Goal: Task Accomplishment & Management: Use online tool/utility

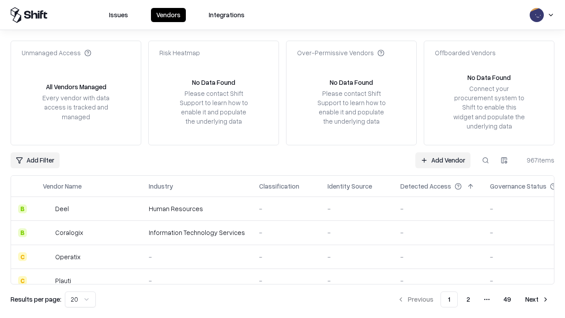
click at [443, 160] on link "Add Vendor" at bounding box center [442, 160] width 55 height 16
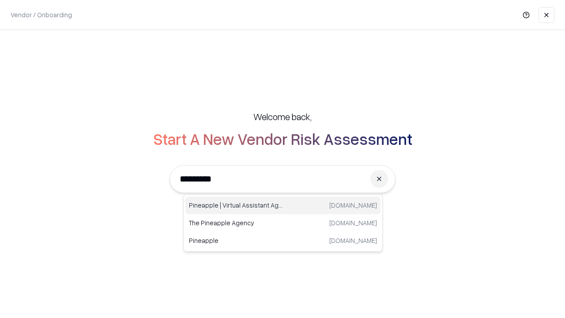
click at [283, 205] on div "Pineapple | Virtual Assistant Agency [DOMAIN_NAME]" at bounding box center [282, 205] width 195 height 18
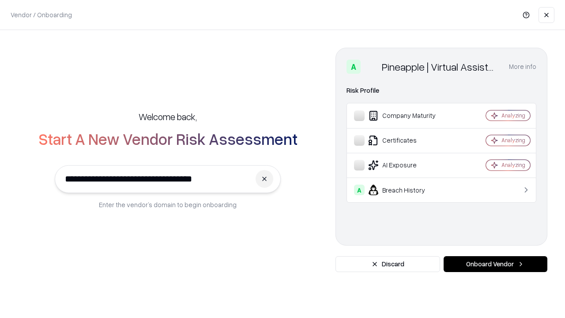
type input "**********"
click at [495, 264] on button "Onboard Vendor" at bounding box center [495, 264] width 104 height 16
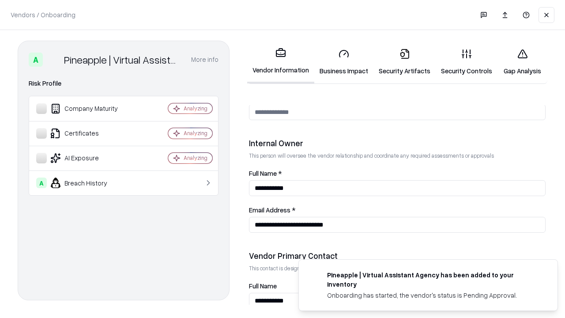
scroll to position [457, 0]
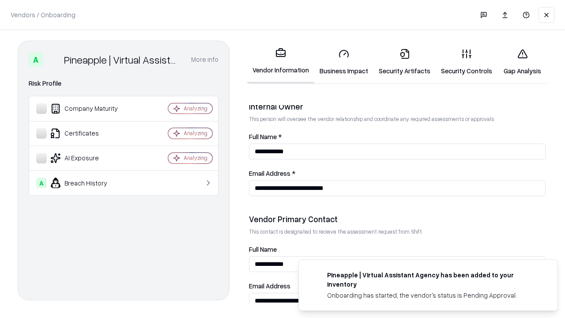
click at [344, 62] on link "Business Impact" at bounding box center [343, 61] width 59 height 41
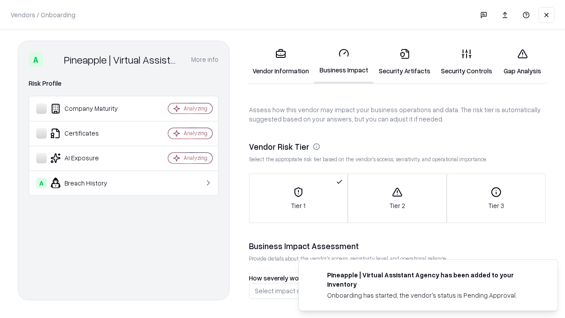
click at [522, 62] on link "Gap Analysis" at bounding box center [522, 61] width 50 height 41
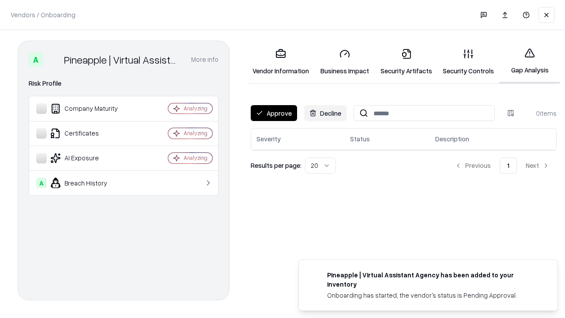
click at [274, 113] on button "Approve" at bounding box center [274, 113] width 46 height 16
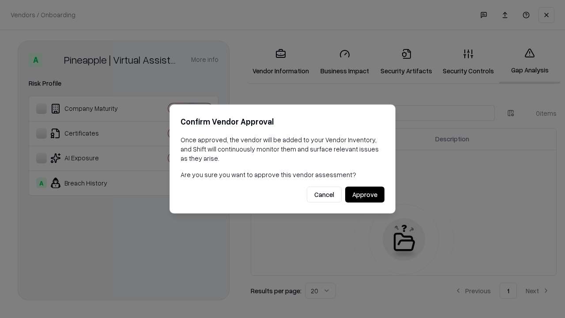
click at [364, 194] on button "Approve" at bounding box center [364, 195] width 39 height 16
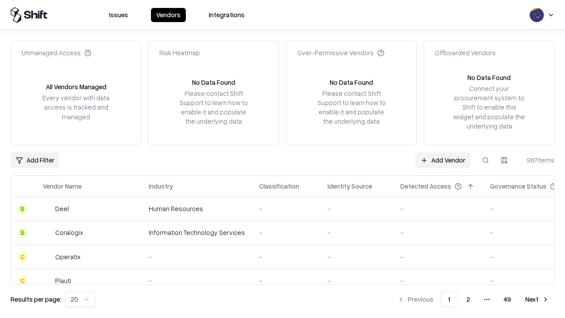
type input "**********"
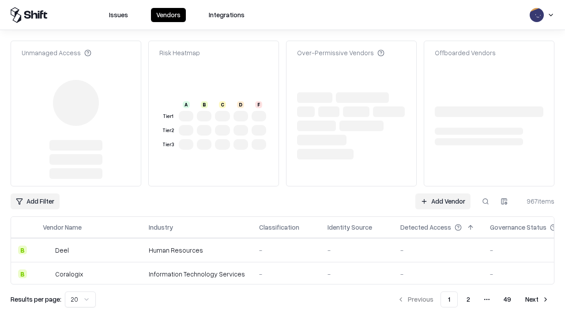
click at [443, 193] on link "Add Vendor" at bounding box center [442, 201] width 55 height 16
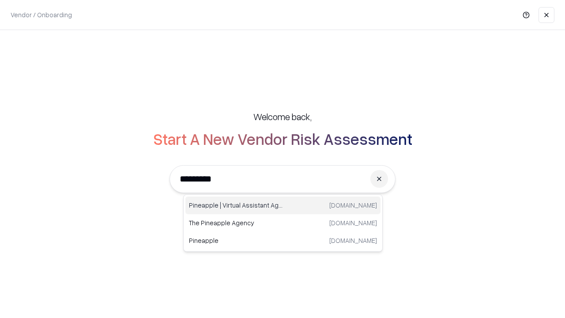
click at [283, 205] on div "Pineapple | Virtual Assistant Agency [DOMAIN_NAME]" at bounding box center [282, 205] width 195 height 18
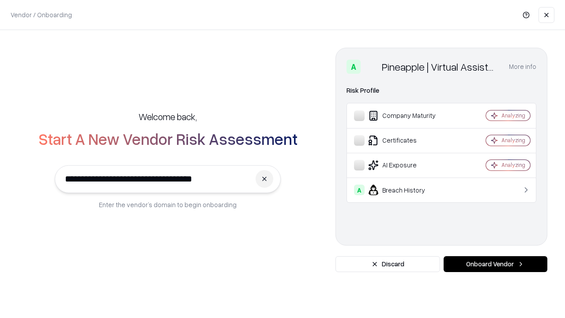
type input "**********"
click at [495, 264] on button "Onboard Vendor" at bounding box center [495, 264] width 104 height 16
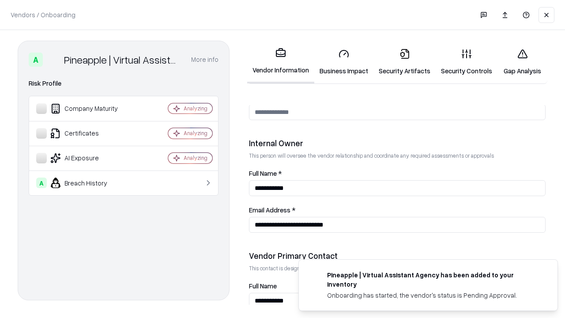
scroll to position [457, 0]
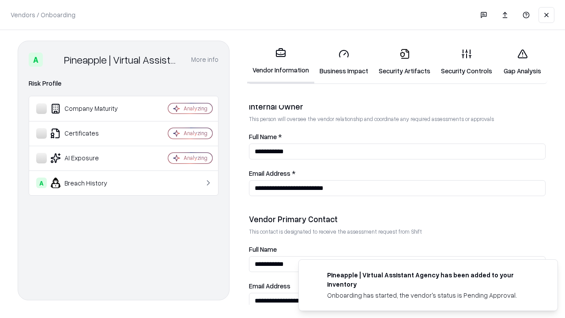
click at [522, 62] on link "Gap Analysis" at bounding box center [522, 61] width 50 height 41
